Goal: Task Accomplishment & Management: Use online tool/utility

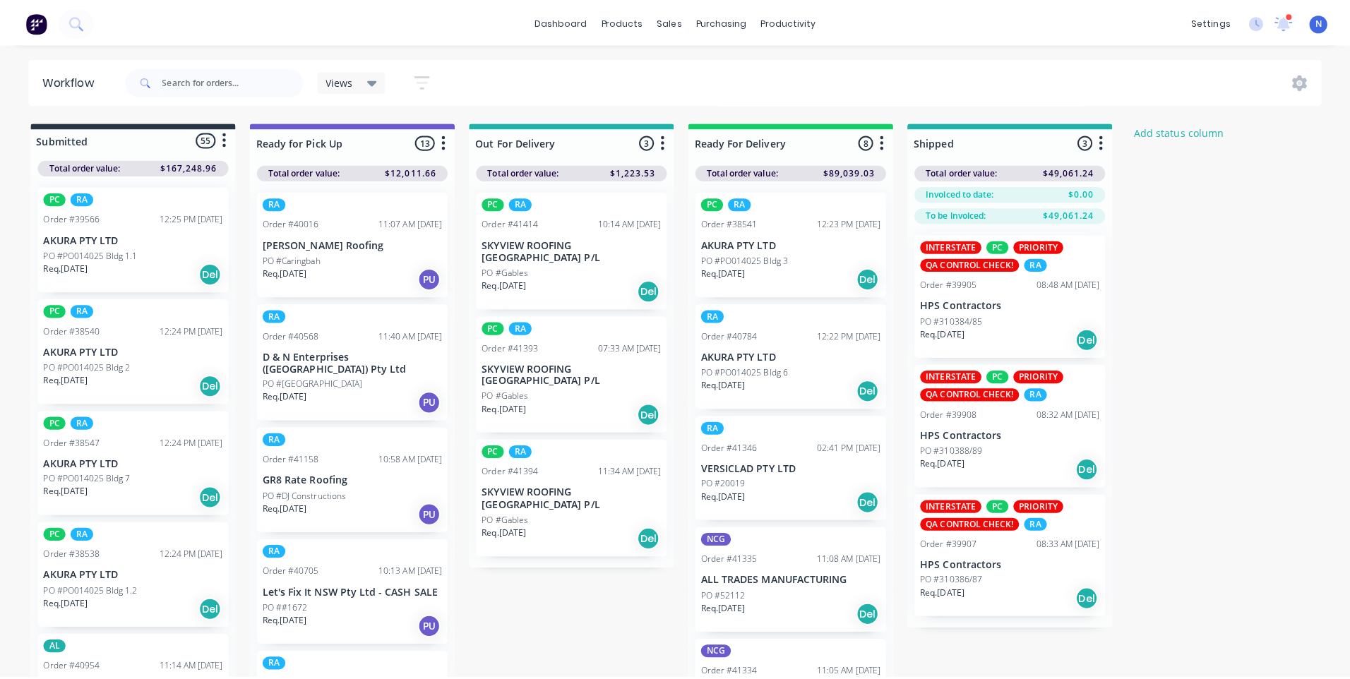
scroll to position [1781, 0]
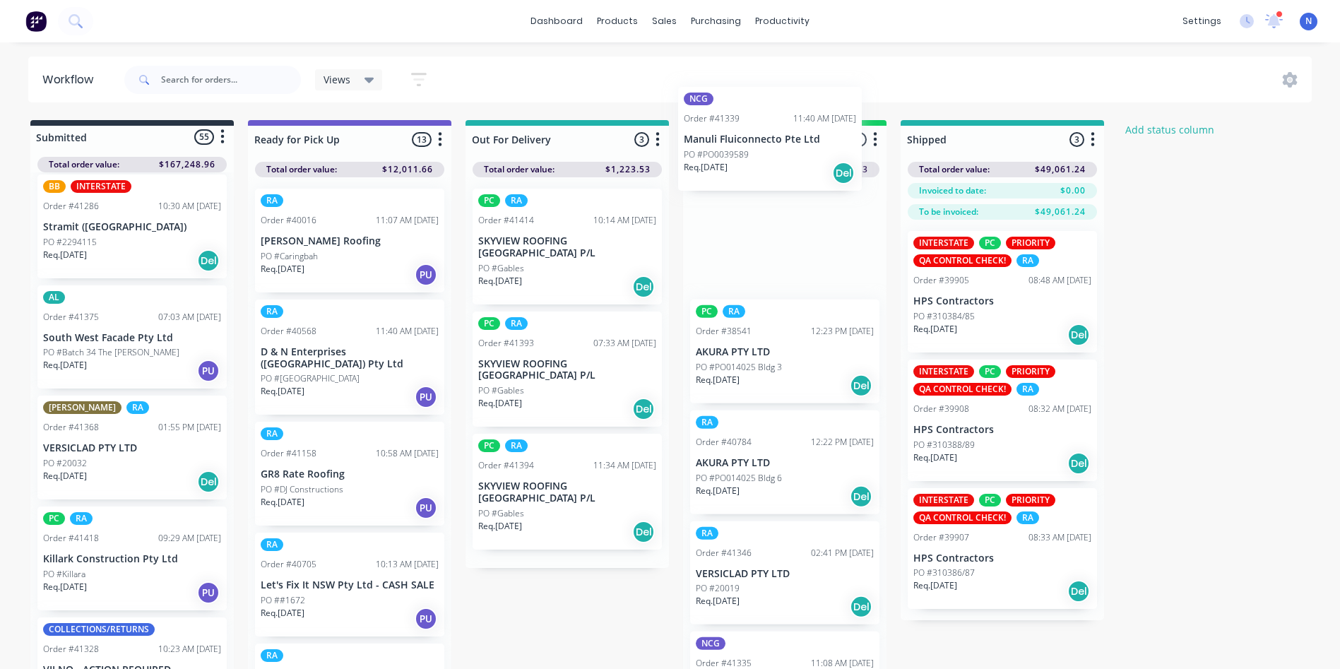
drag, startPoint x: 71, startPoint y: 460, endPoint x: 733, endPoint y: 140, distance: 735.6
click at [733, 140] on div "Submitted 55 Status colour #273444 hex #273444 Save Cancel Summaries Total orde…" at bounding box center [757, 398] width 1536 height 556
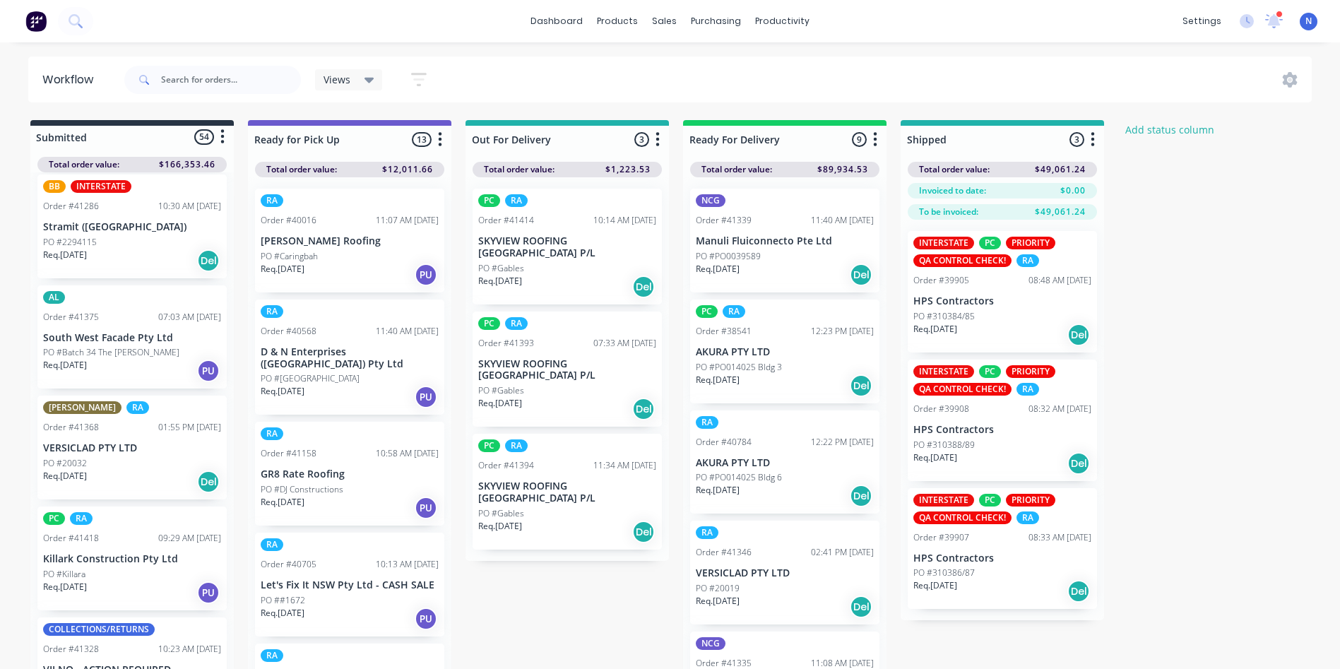
click at [722, 278] on div "Req. [DATE] Del" at bounding box center [785, 275] width 178 height 24
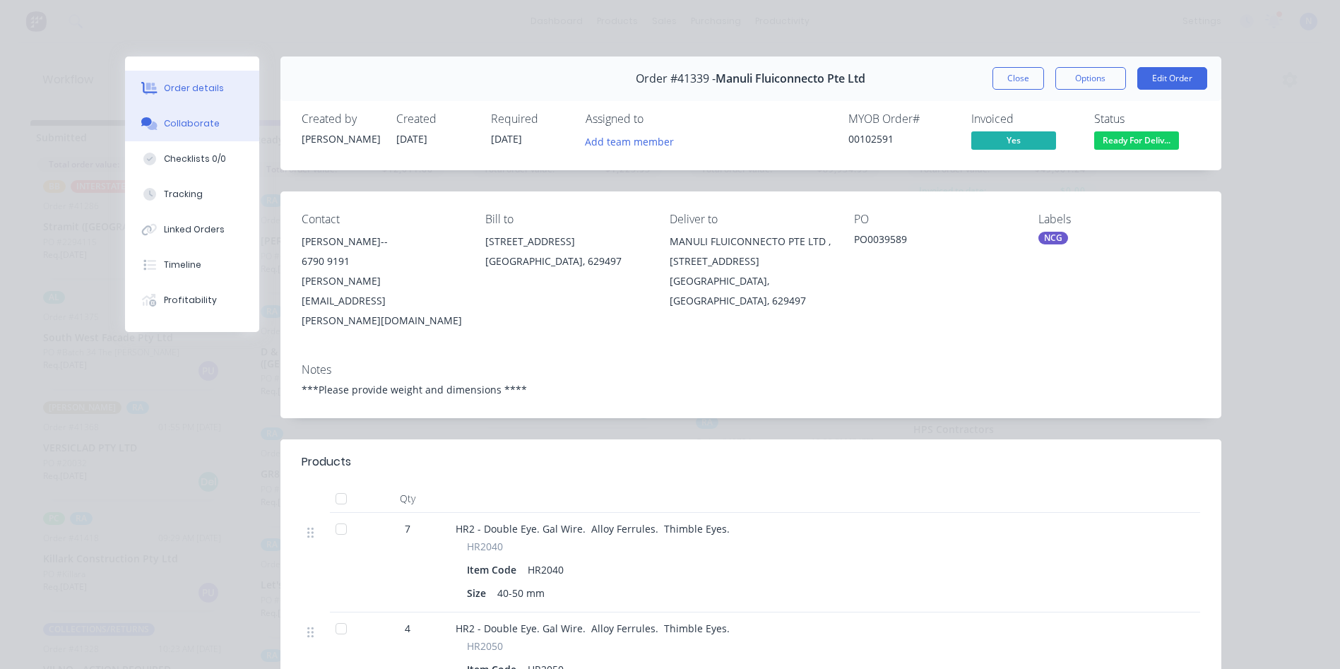
click at [199, 121] on div "Collaborate" at bounding box center [192, 123] width 56 height 13
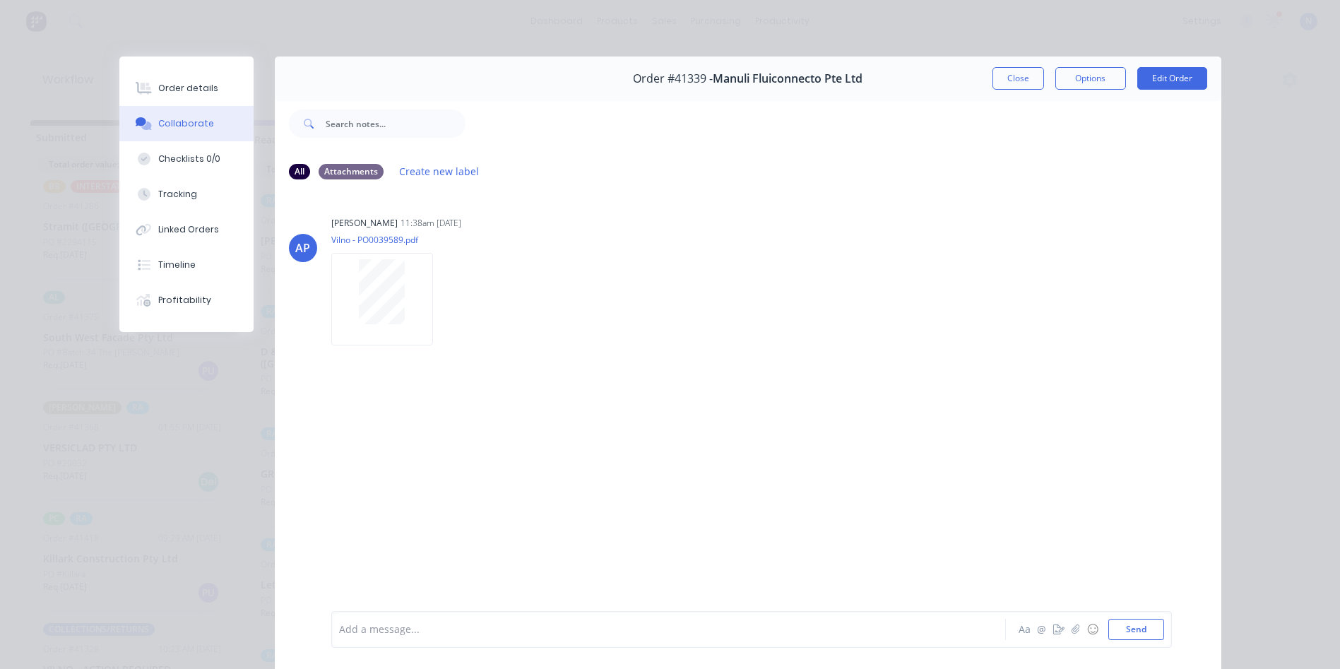
click at [546, 633] on div at bounding box center [649, 629] width 618 height 15
click at [1006, 84] on button "Close" at bounding box center [1018, 78] width 52 height 23
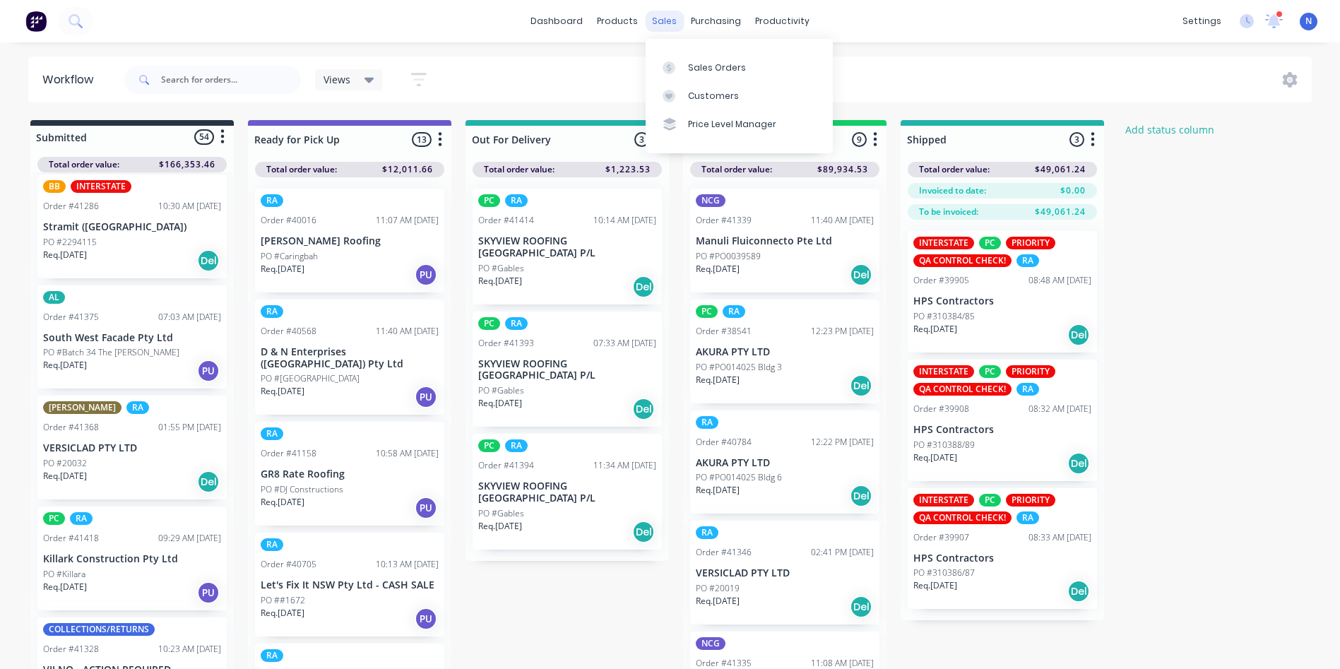
click at [670, 19] on div "sales" at bounding box center [664, 21] width 39 height 21
click at [710, 73] on div "Sales Orders" at bounding box center [717, 67] width 58 height 13
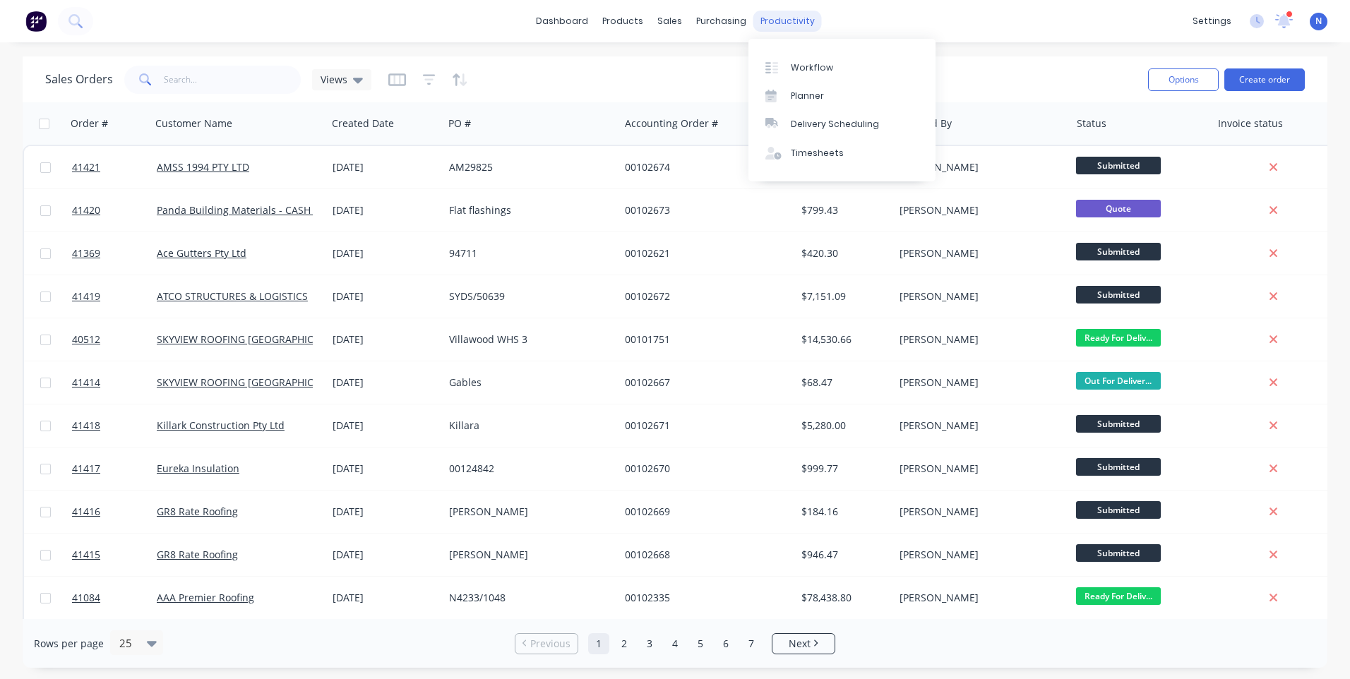
click at [763, 22] on div "productivity" at bounding box center [787, 21] width 68 height 21
click at [799, 63] on div "Workflow" at bounding box center [812, 67] width 42 height 13
